Goal: Transaction & Acquisition: Purchase product/service

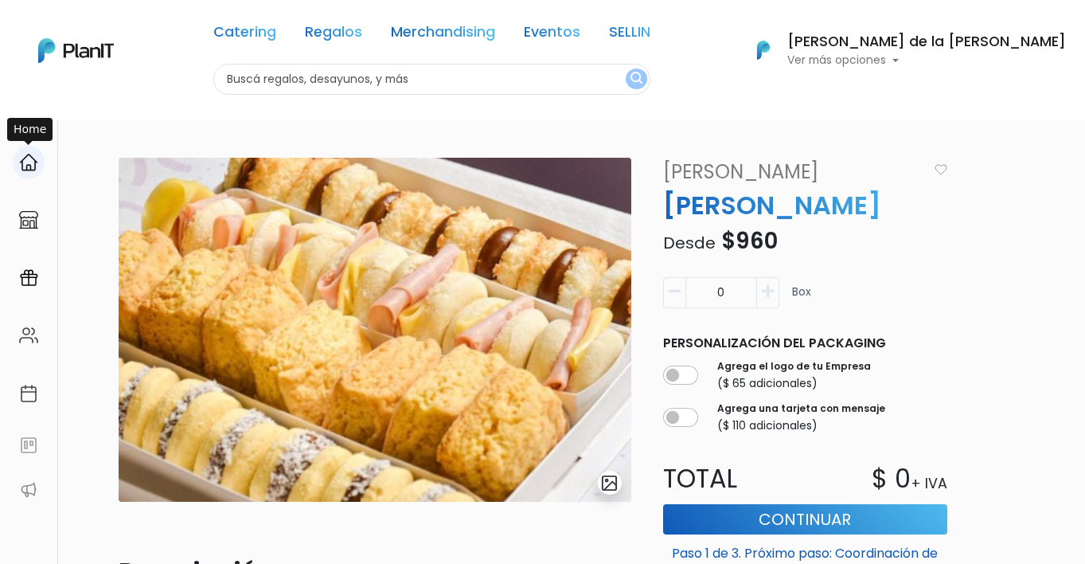
click at [29, 169] on img at bounding box center [28, 162] width 19 height 19
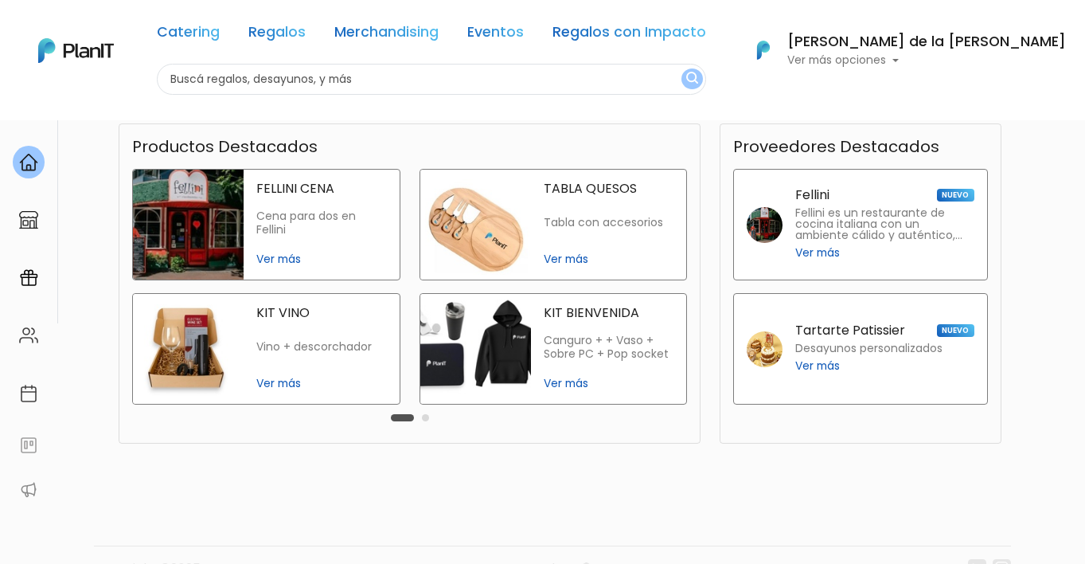
scroll to position [358, 0]
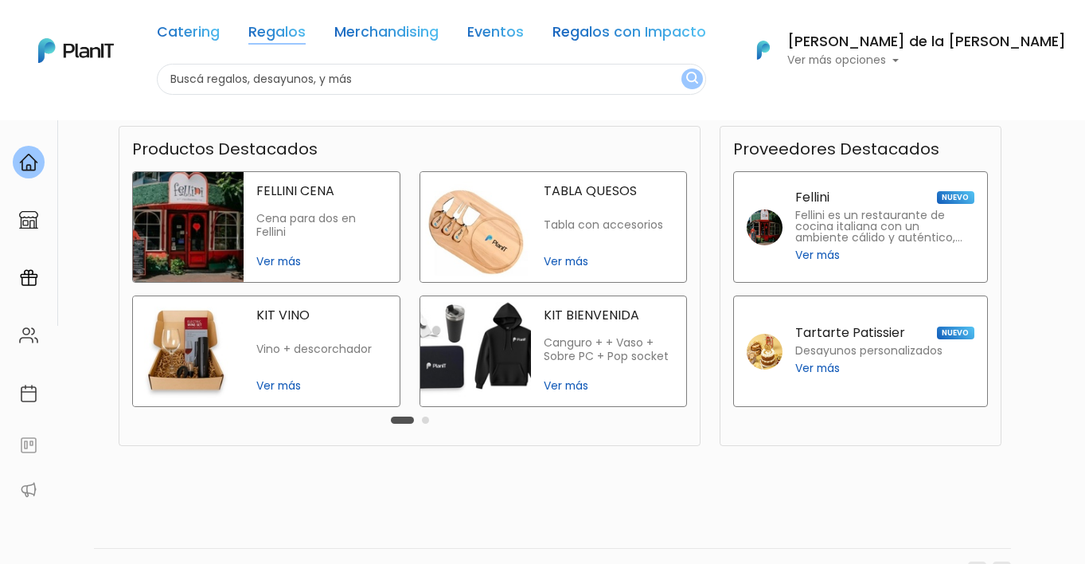
click at [306, 39] on link "Regalos" at bounding box center [276, 34] width 57 height 19
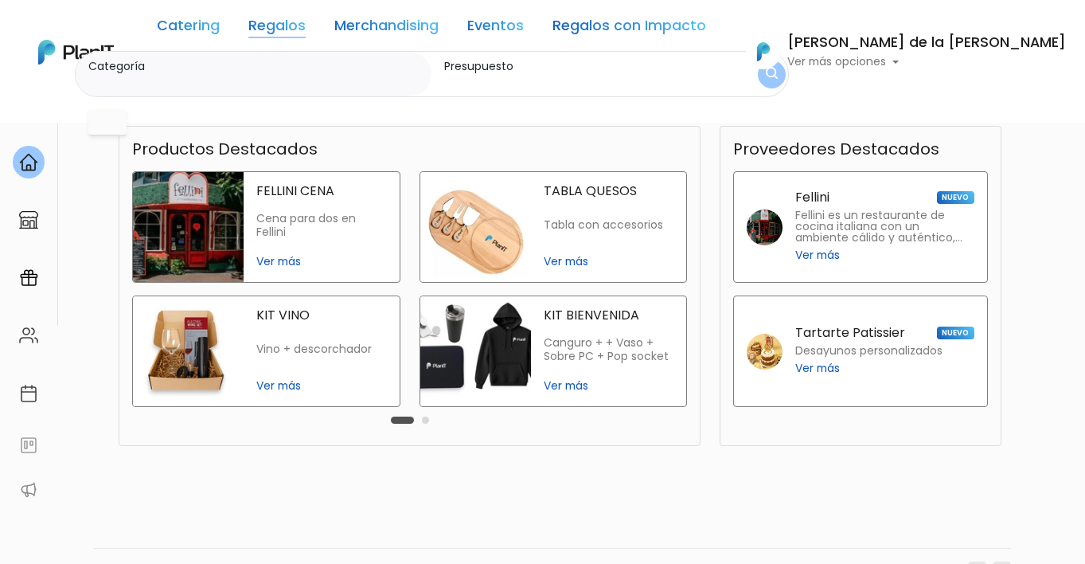
scroll to position [0, 0]
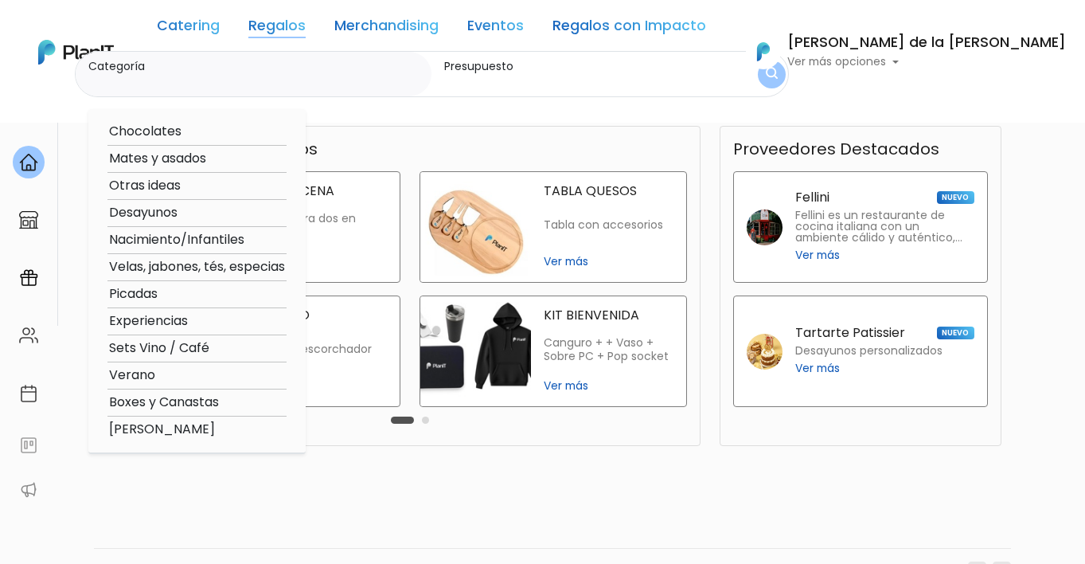
click at [235, 236] on option "Nacimiento/Infantiles" at bounding box center [196, 240] width 179 height 20
type input "Nacimiento/Infantiles"
type input "$0 - $1000"
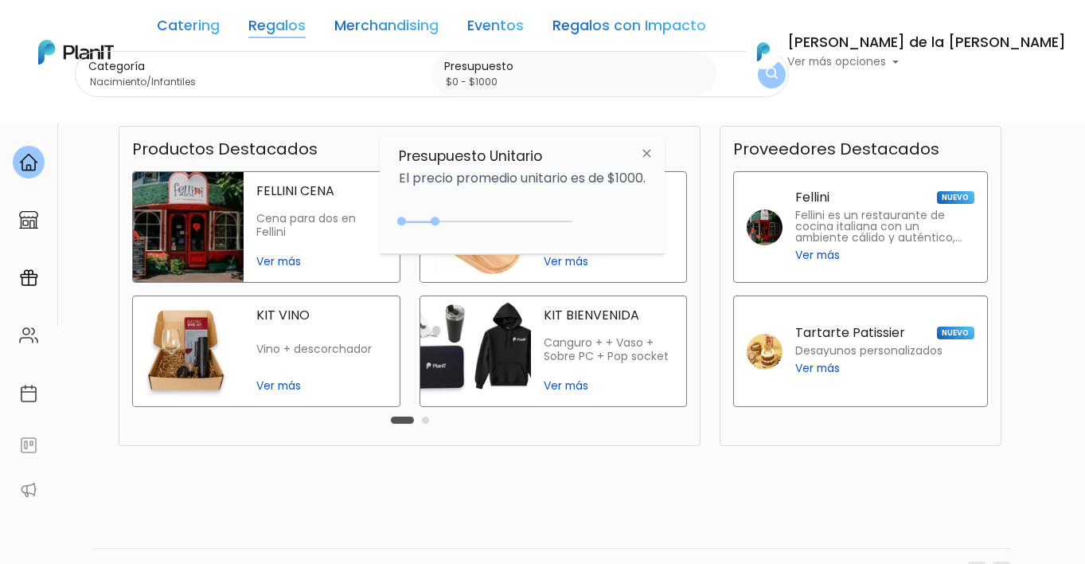
click at [579, 381] on span "Ver más" at bounding box center [609, 385] width 130 height 17
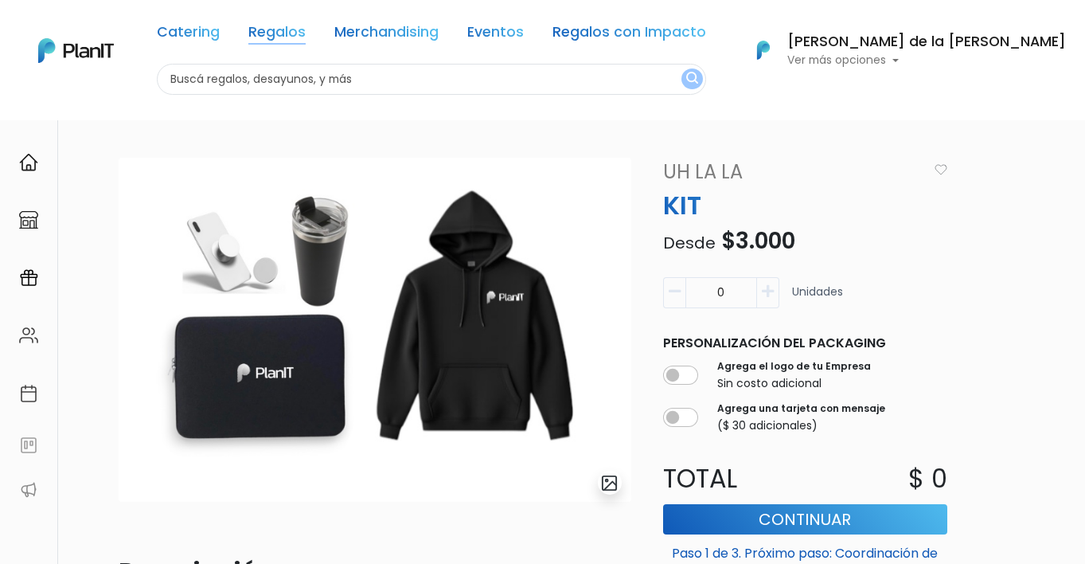
click at [306, 30] on link "Regalos" at bounding box center [276, 34] width 57 height 19
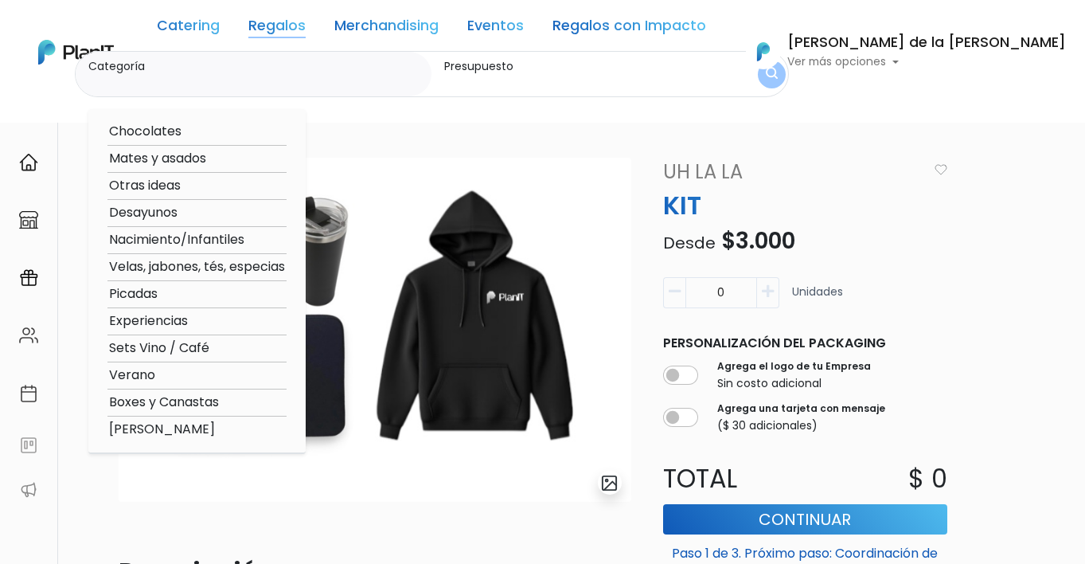
click at [238, 182] on option "Otras ideas" at bounding box center [196, 186] width 179 height 20
type input "Otras ideas"
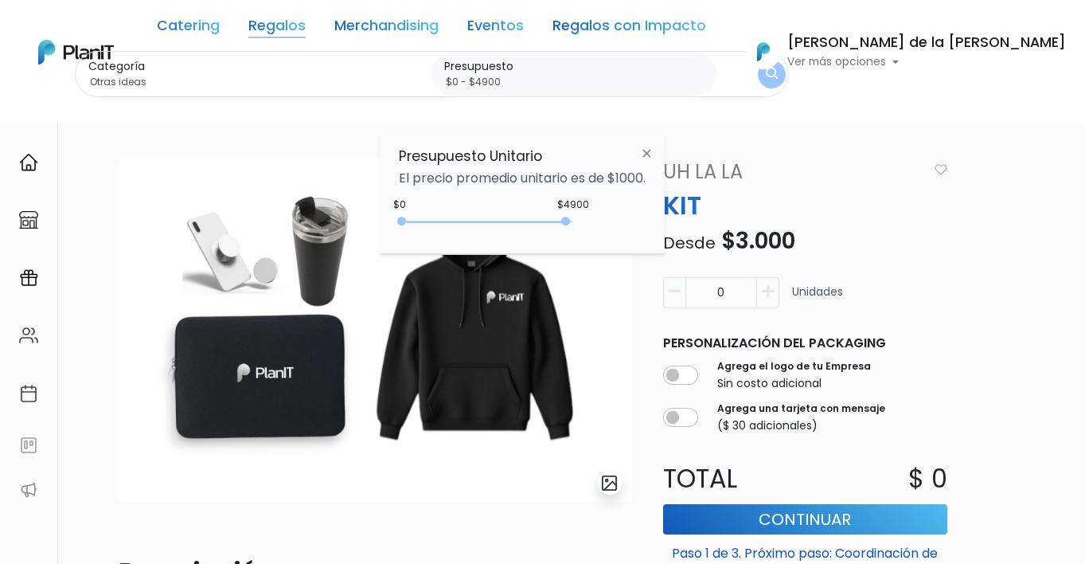
click at [569, 217] on div "0 : 4900 0 4900" at bounding box center [488, 225] width 167 height 16
click at [306, 26] on link "Regalos" at bounding box center [276, 28] width 57 height 19
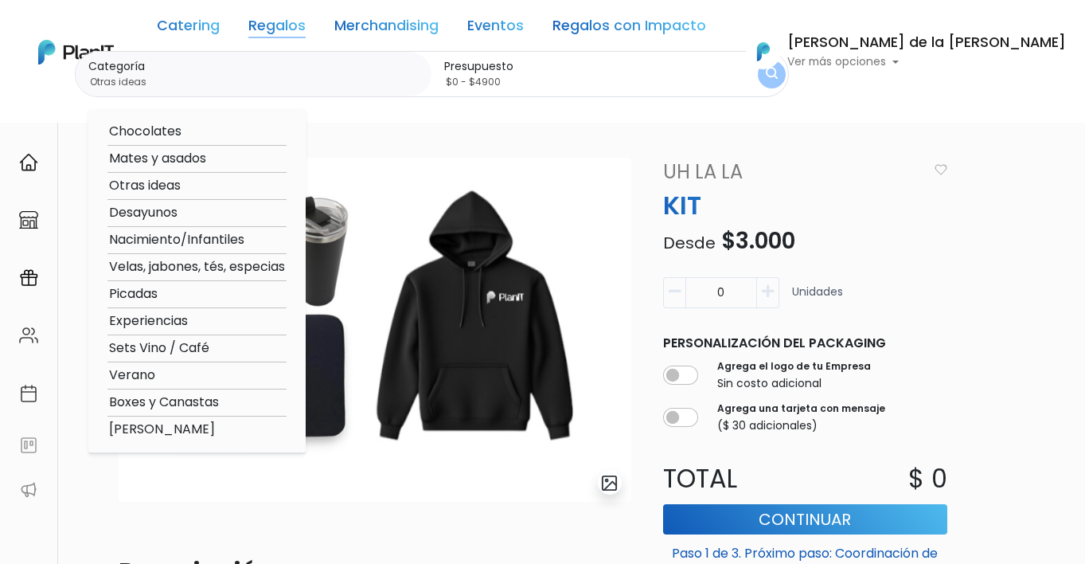
click at [264, 186] on option "Otras ideas" at bounding box center [196, 186] width 179 height 20
type input "$0 - $1000"
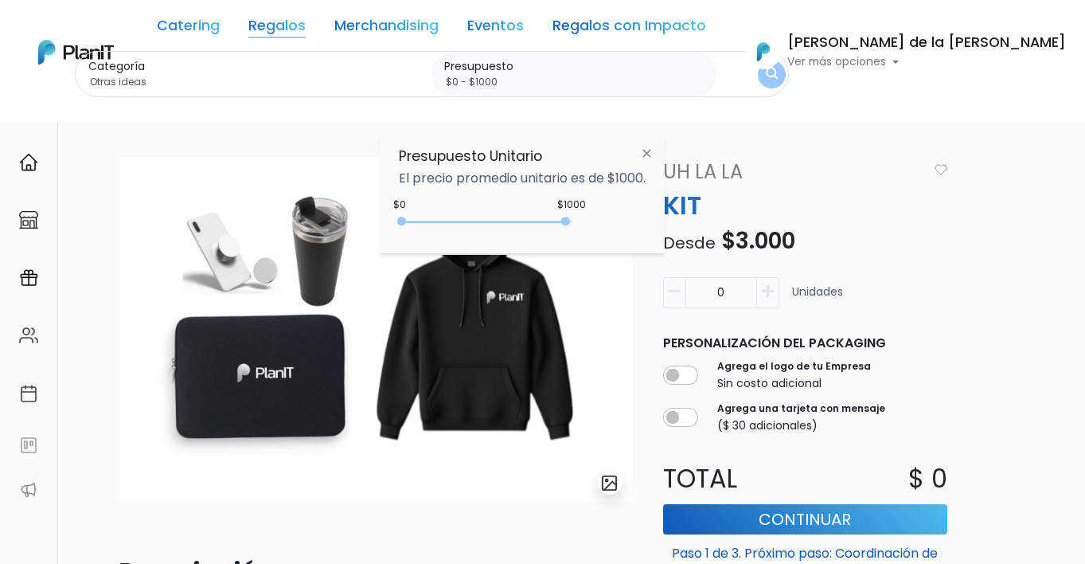
click at [651, 156] on img at bounding box center [646, 153] width 29 height 29
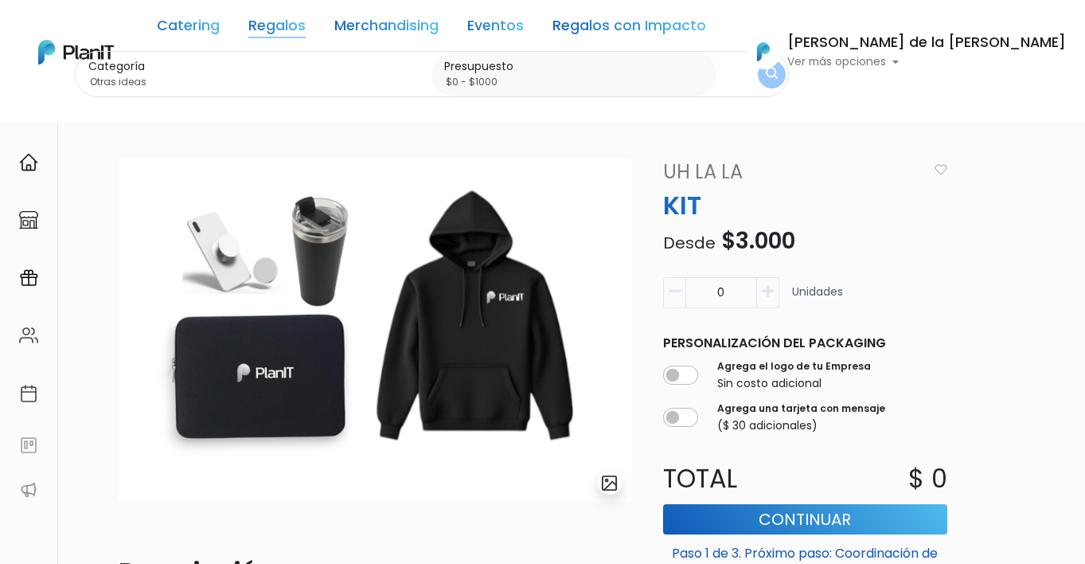
click at [306, 28] on link "Regalos" at bounding box center [276, 28] width 57 height 19
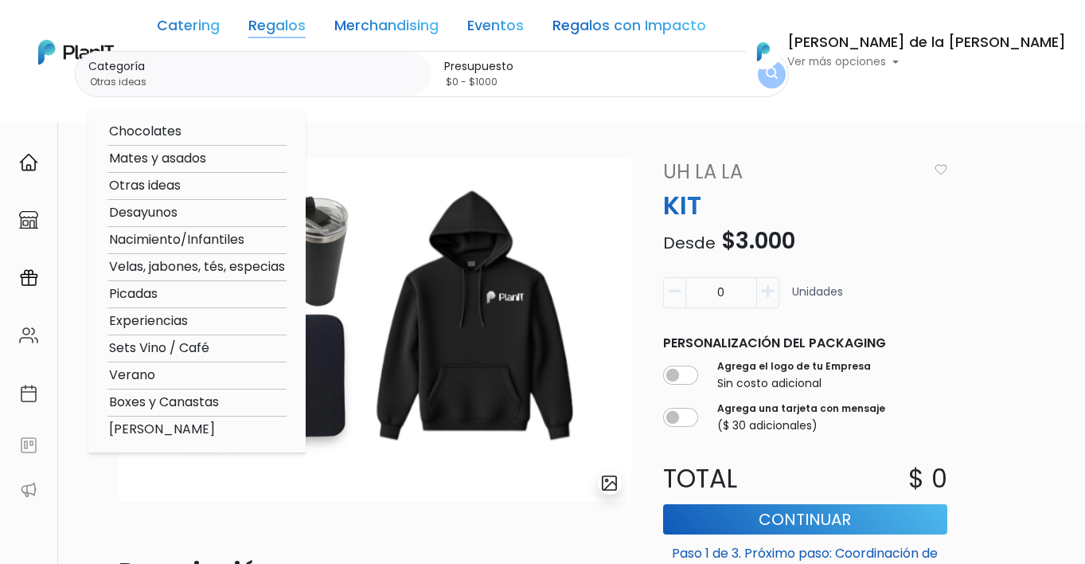
click at [250, 263] on option "Velas, jabones, tés, especias" at bounding box center [196, 267] width 179 height 20
type input "Velas, jabones, tés, especias"
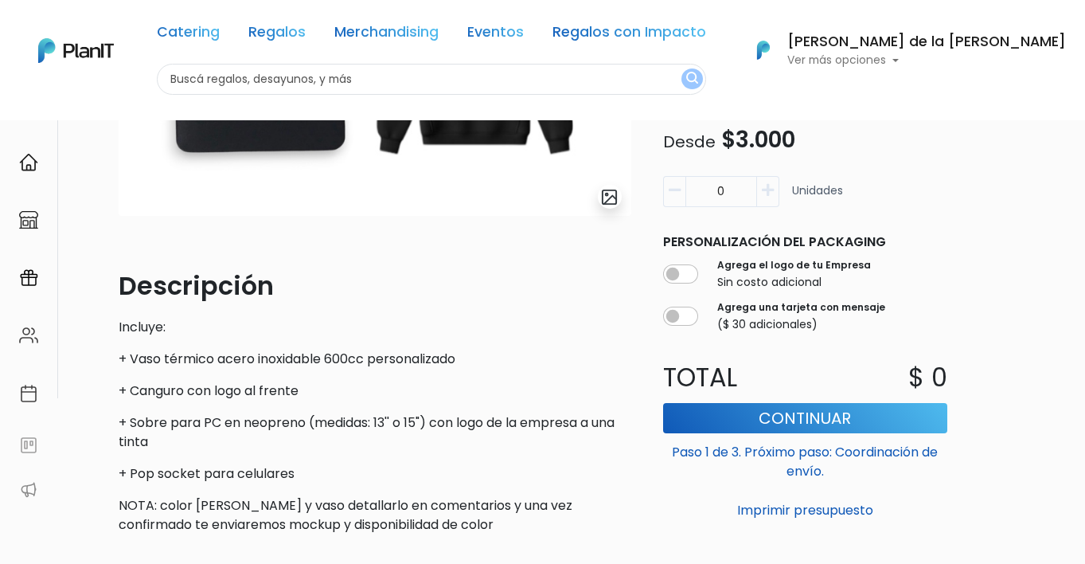
scroll to position [211, 0]
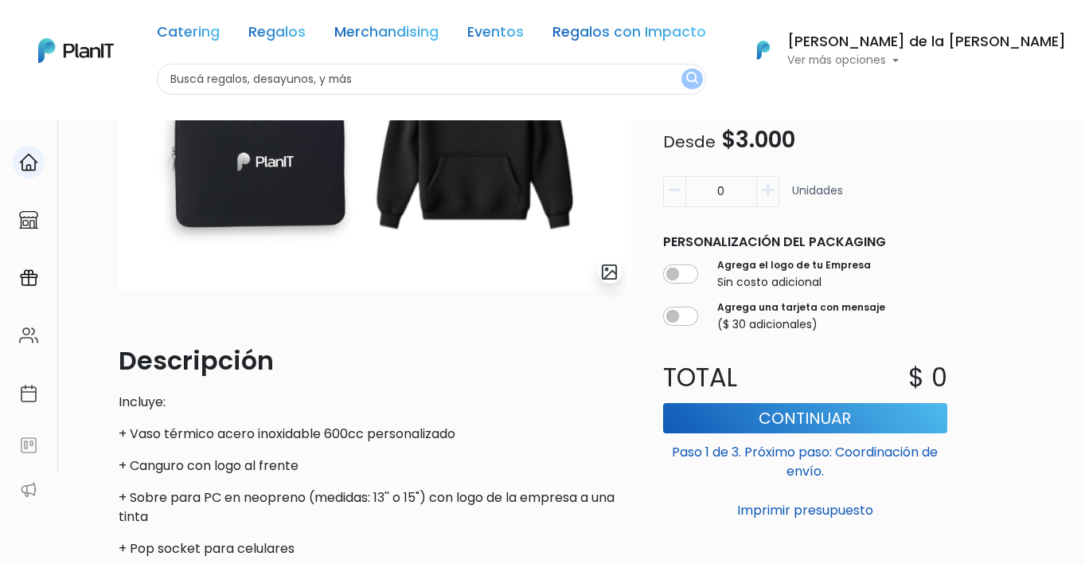
click at [22, 178] on link at bounding box center [28, 161] width 57 height 45
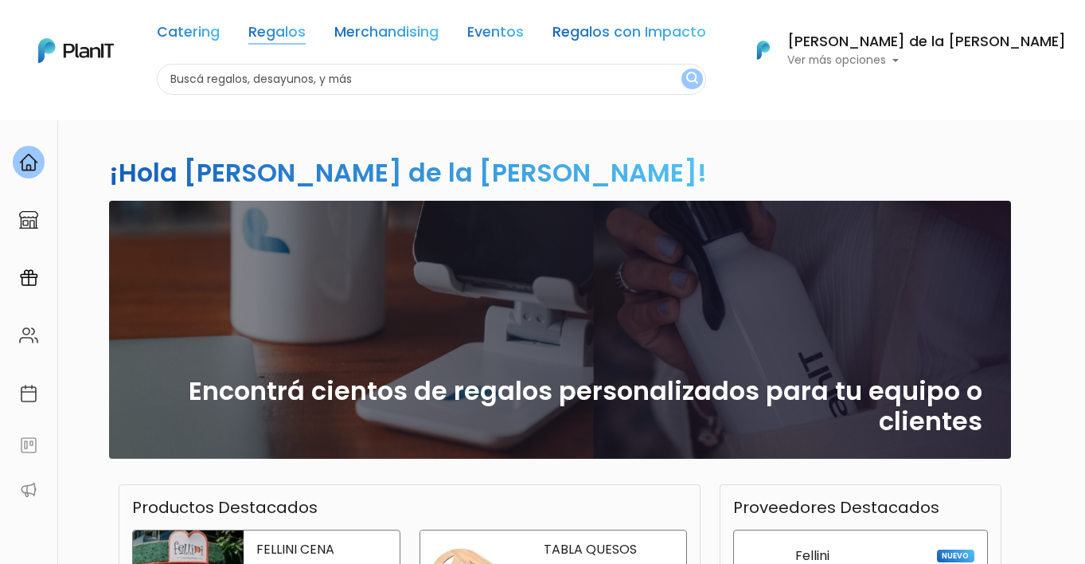
click at [306, 40] on link "Regalos" at bounding box center [276, 34] width 57 height 19
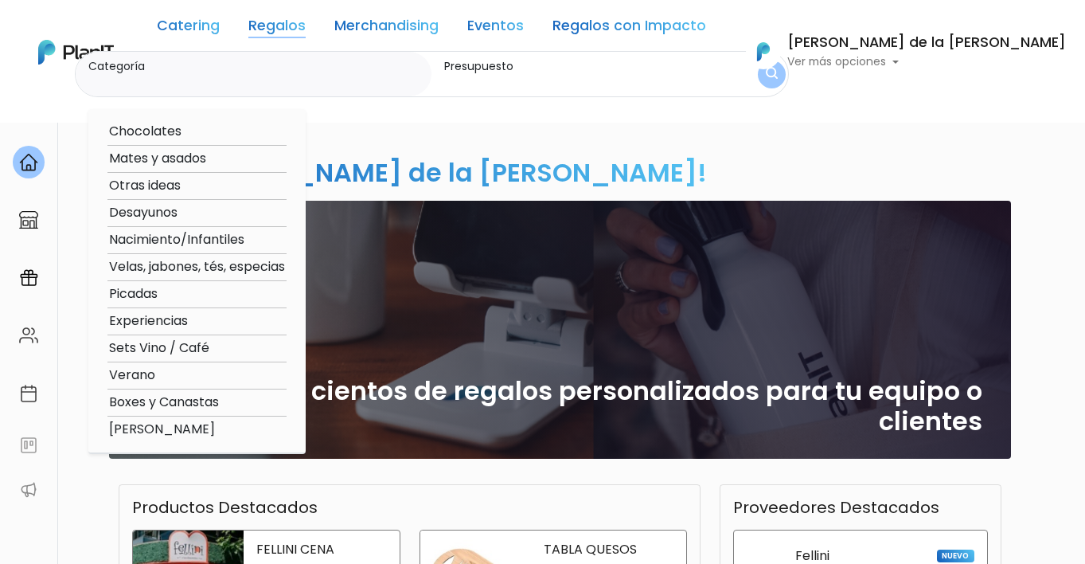
click at [252, 264] on option "Velas, jabones, tés, especias" at bounding box center [196, 267] width 179 height 20
type input "Velas, jabones, tés, especias"
type input "$0 - $1000"
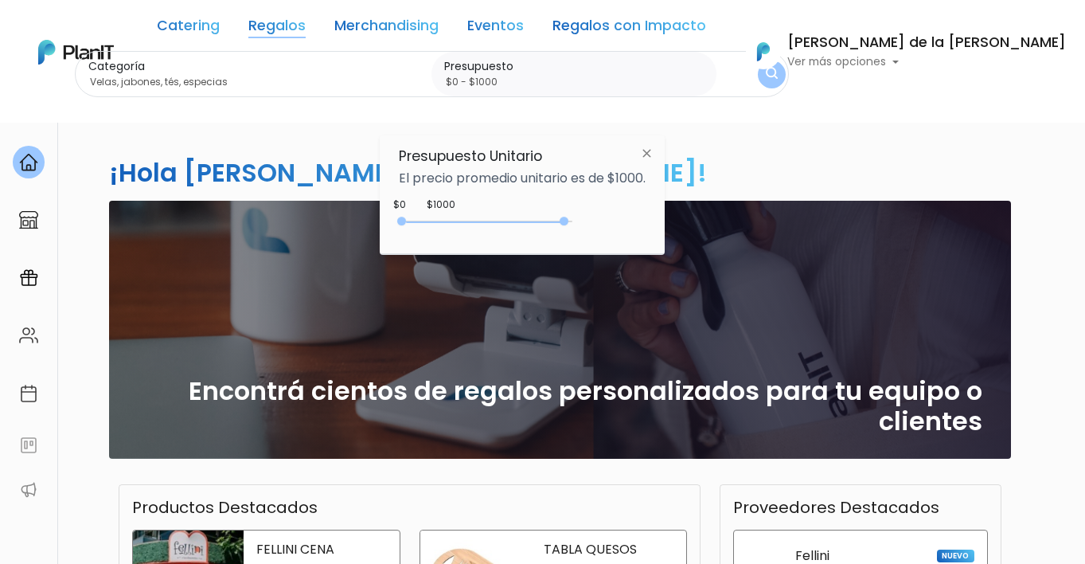
click at [567, 221] on div "0 : 4850 0 4850" at bounding box center [488, 225] width 167 height 16
click at [779, 68] on img "submit" at bounding box center [772, 74] width 14 height 17
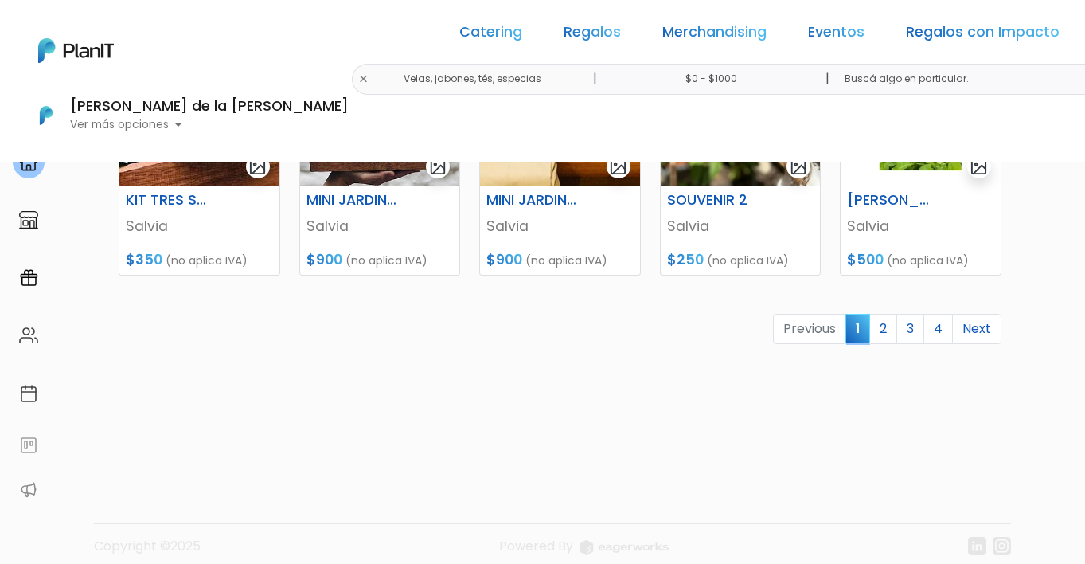
scroll to position [830, 0]
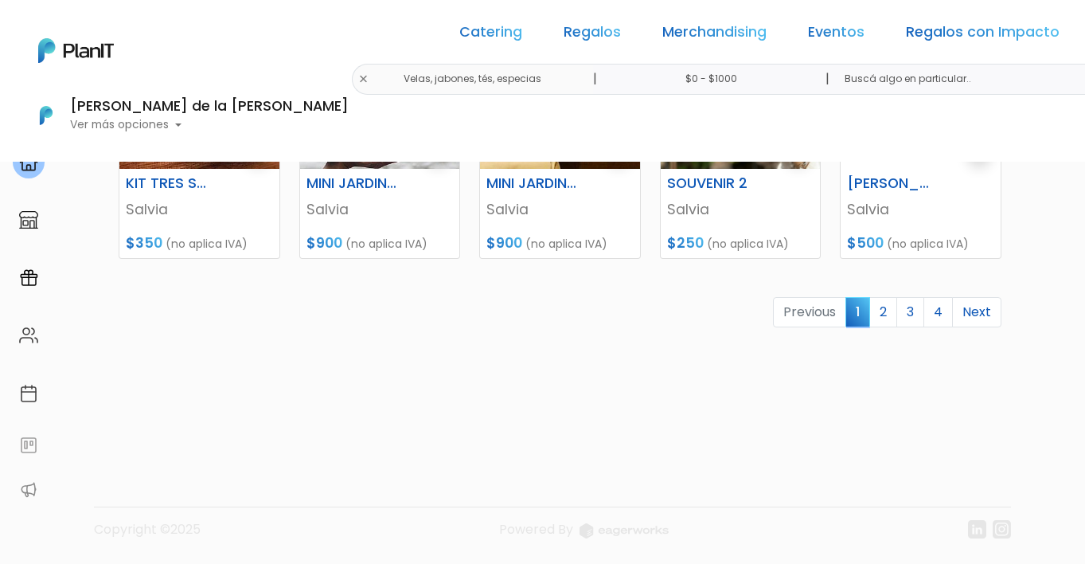
click at [885, 310] on link "2" at bounding box center [884, 312] width 28 height 30
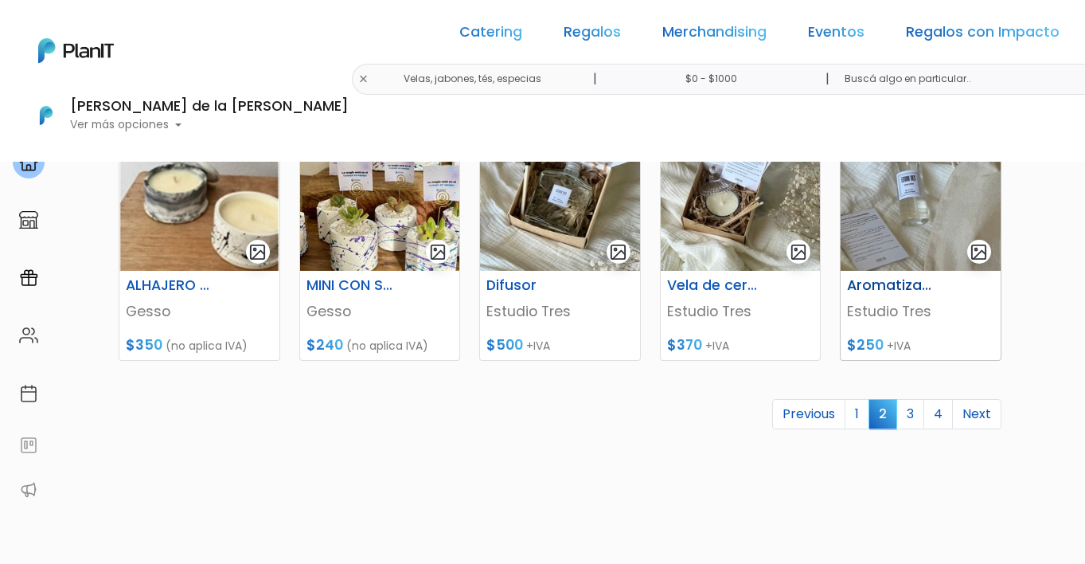
scroll to position [736, 0]
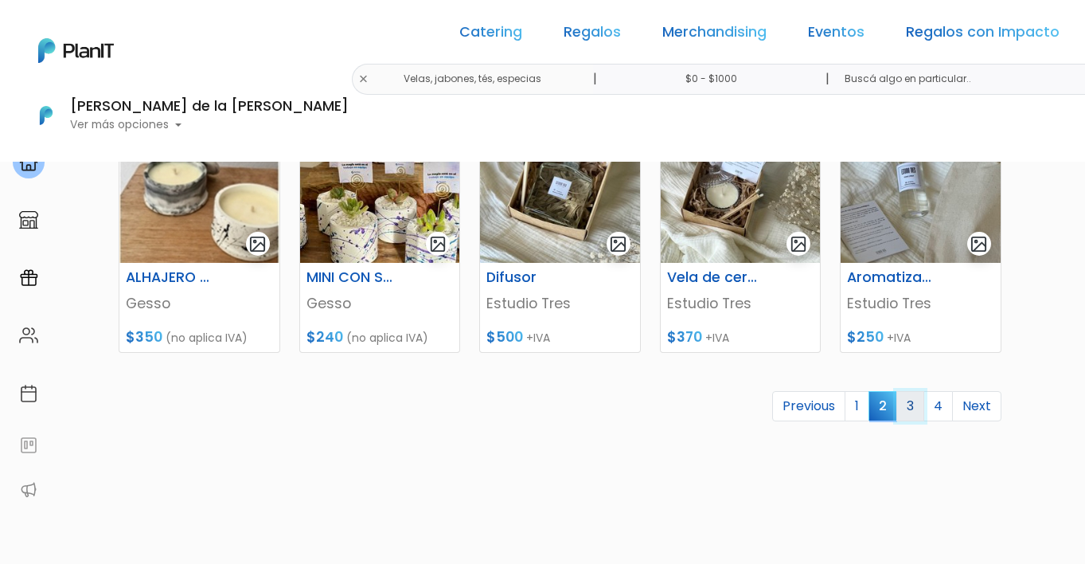
click at [910, 407] on link "3" at bounding box center [911, 406] width 28 height 30
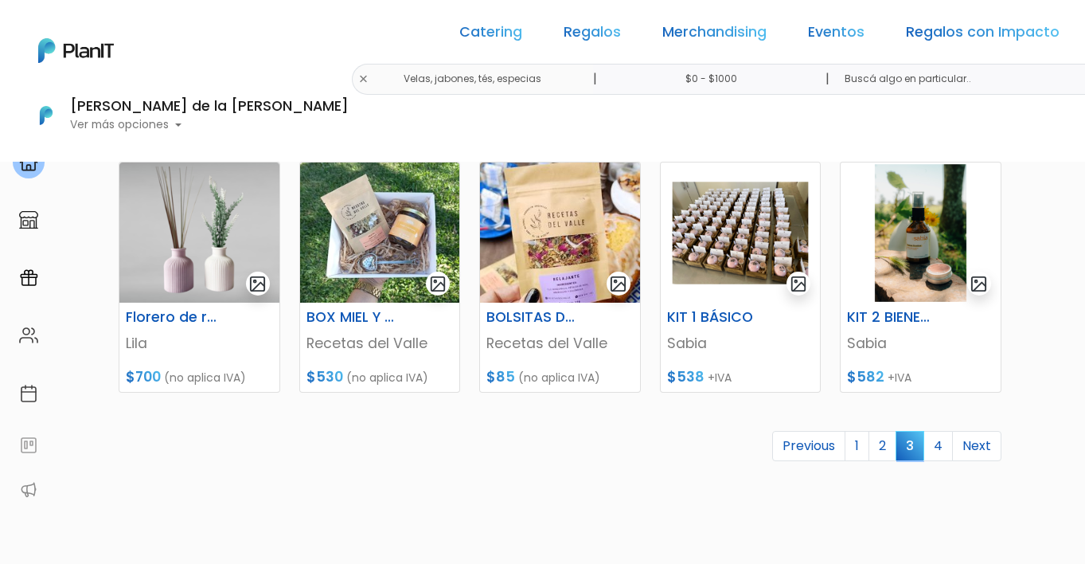
scroll to position [702, 0]
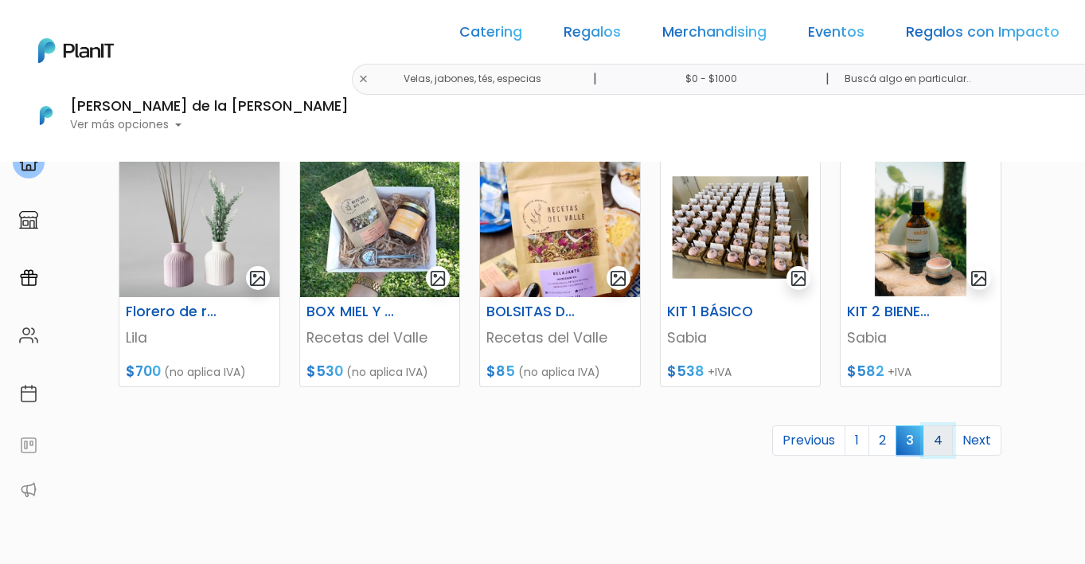
click at [944, 440] on link "4" at bounding box center [938, 440] width 29 height 30
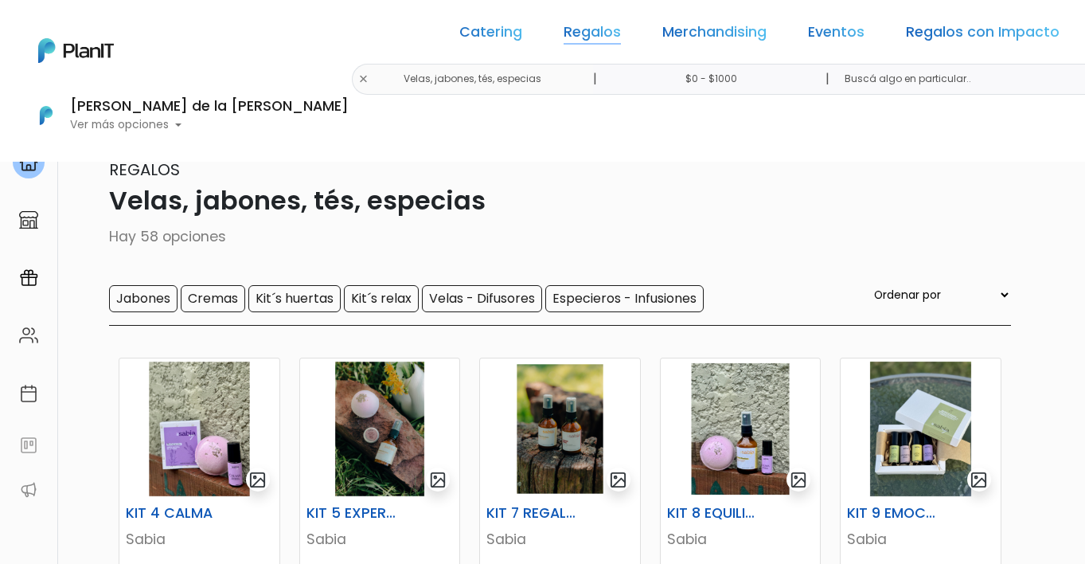
click at [564, 38] on link "Regalos" at bounding box center [592, 34] width 57 height 19
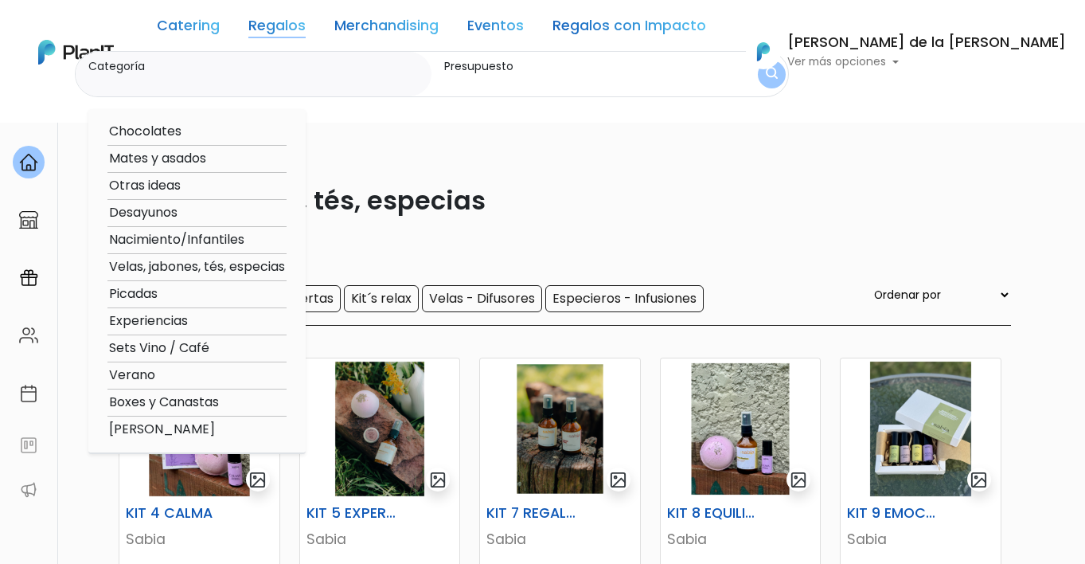
click at [277, 373] on option "Verano" at bounding box center [196, 375] width 179 height 20
type input "Verano"
type input "$0 - $1000"
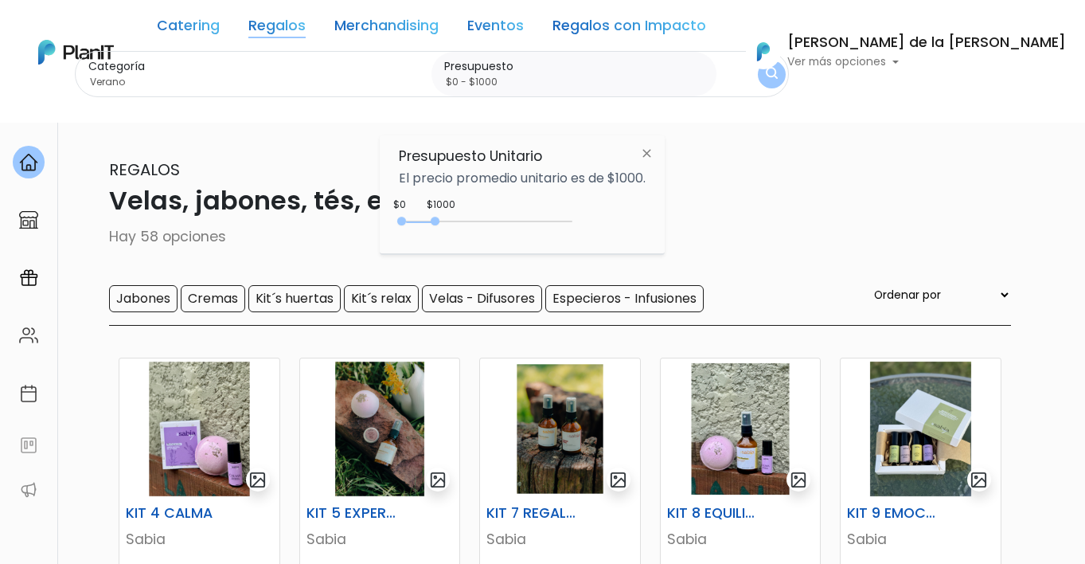
click at [566, 221] on div "0 : 1000 0 1000" at bounding box center [488, 225] width 167 height 16
click at [786, 71] on button "submit" at bounding box center [772, 75] width 28 height 28
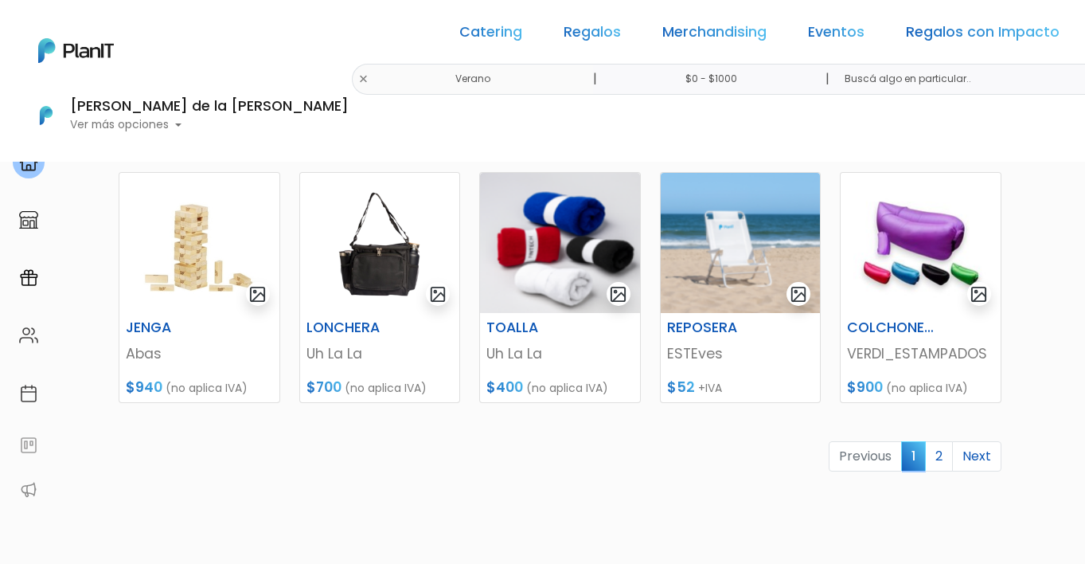
scroll to position [688, 0]
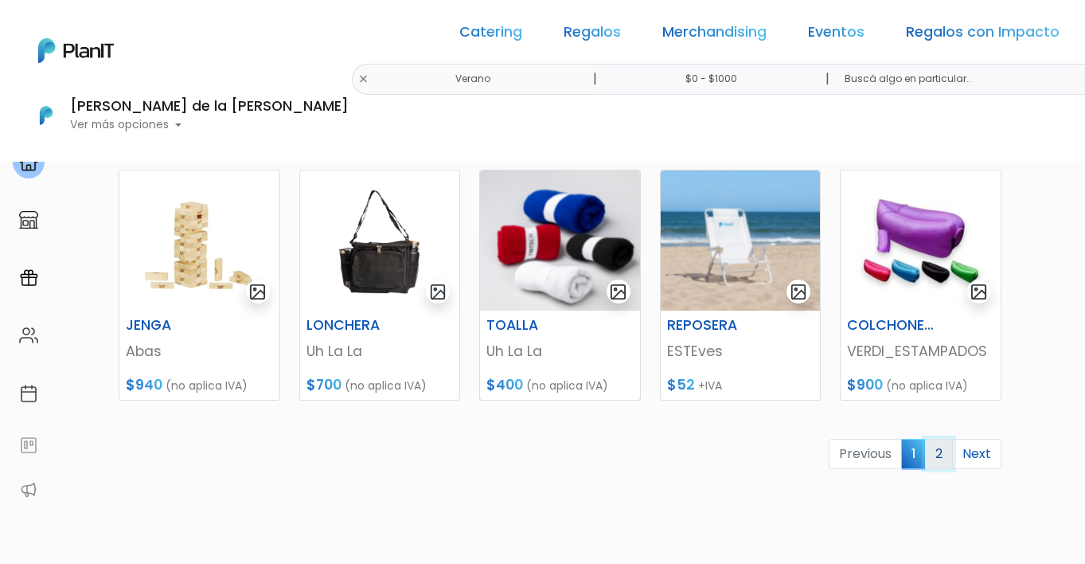
click at [942, 456] on link "2" at bounding box center [939, 454] width 28 height 30
